Goal: Task Accomplishment & Management: Manage account settings

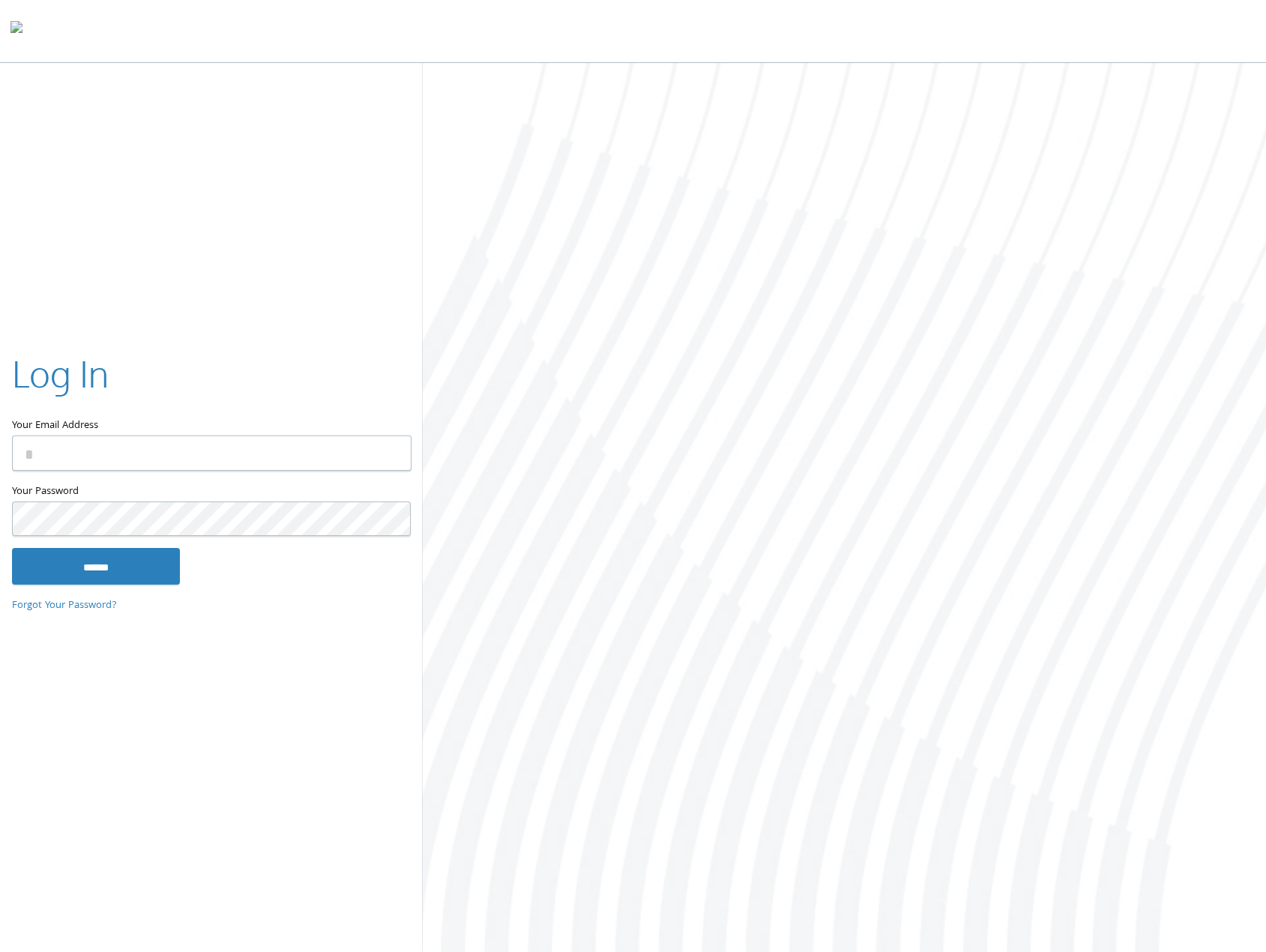
click at [0, 951] on com-1password-button at bounding box center [0, 955] width 0 height 0
type input "**********"
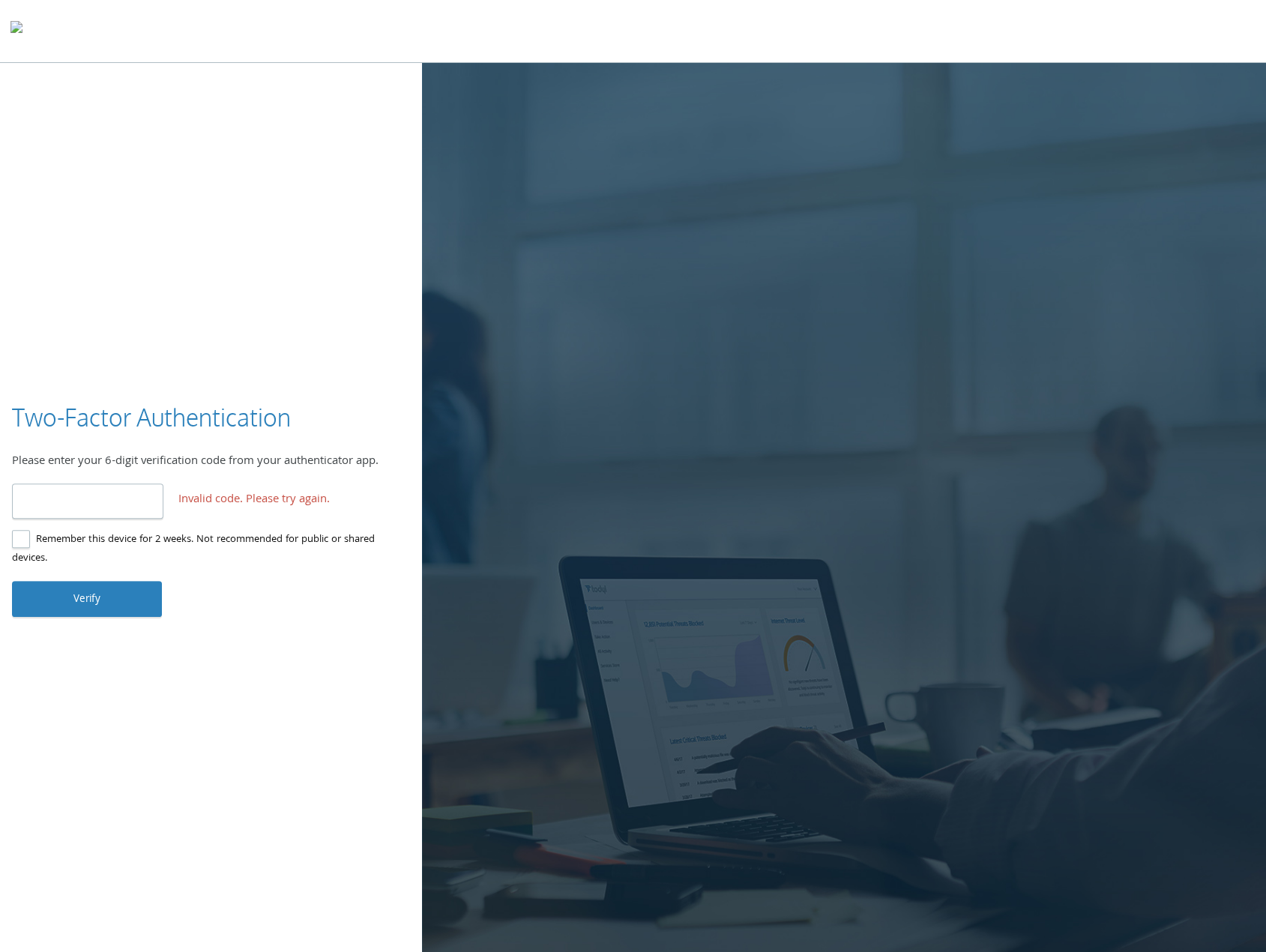
type input "*"
type input "******"
